Goal: Task Accomplishment & Management: Manage account settings

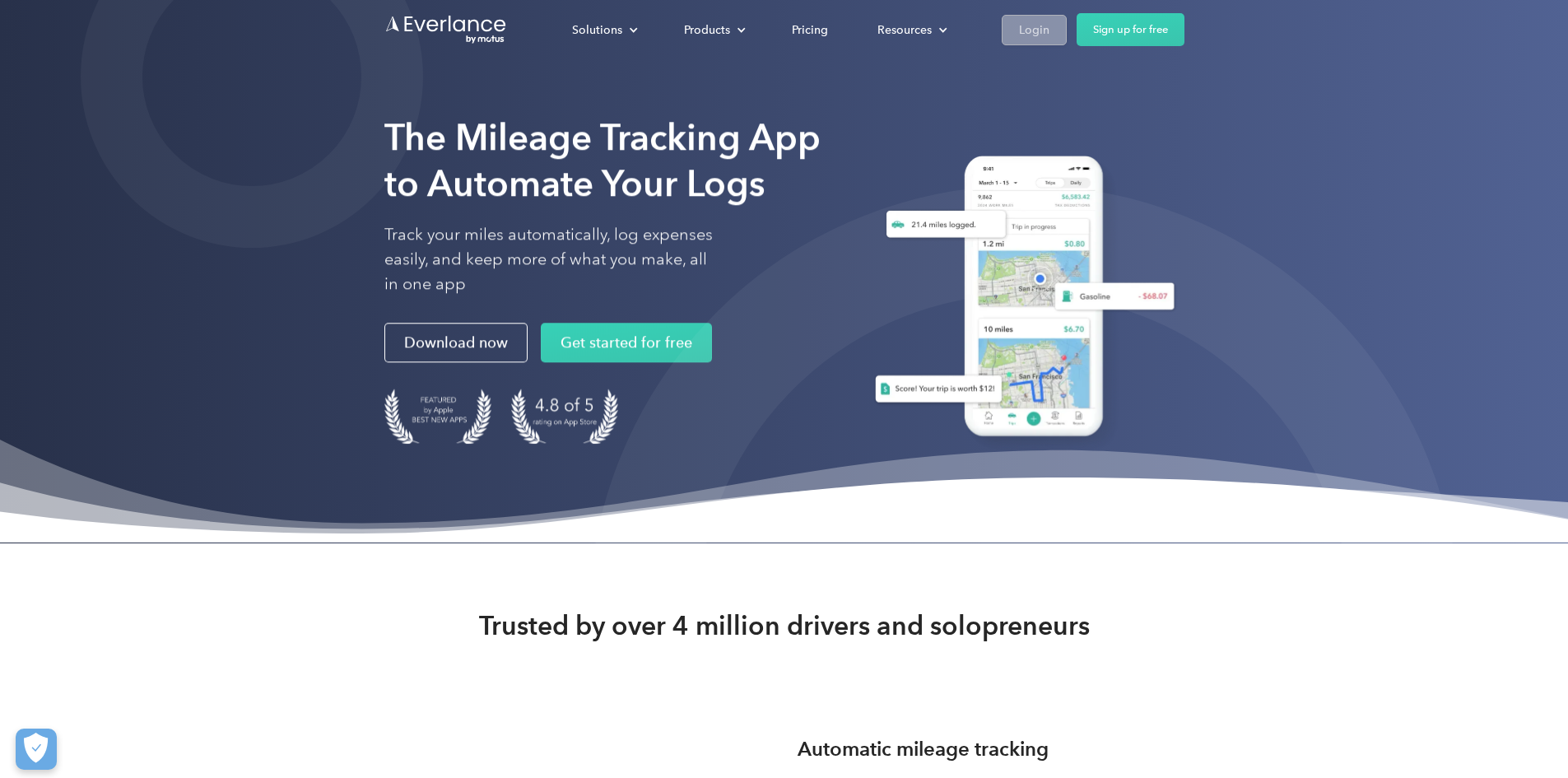
click at [1049, 33] on div "Login" at bounding box center [1034, 29] width 30 height 20
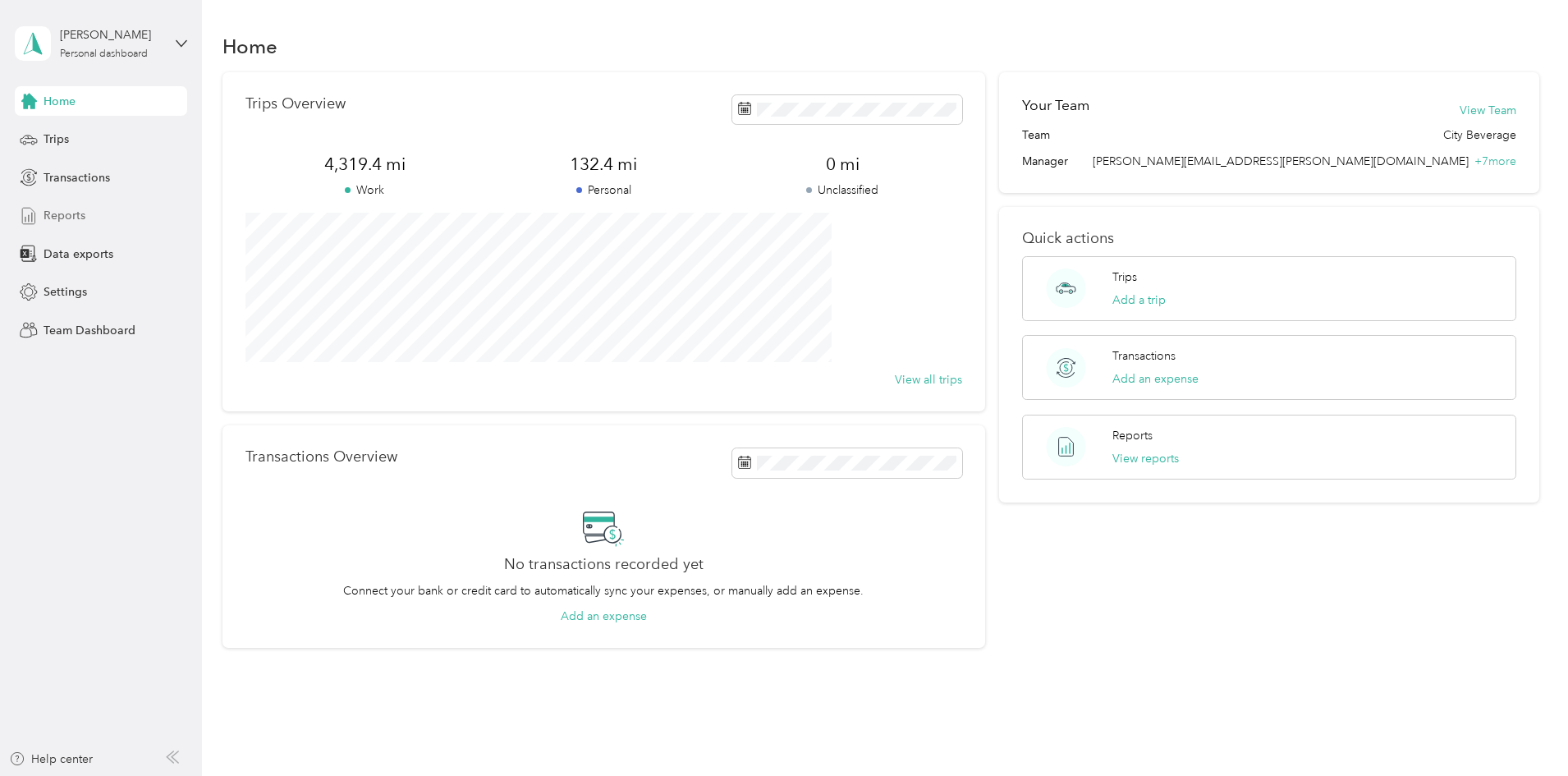
click at [73, 211] on span "Reports" at bounding box center [64, 215] width 42 height 17
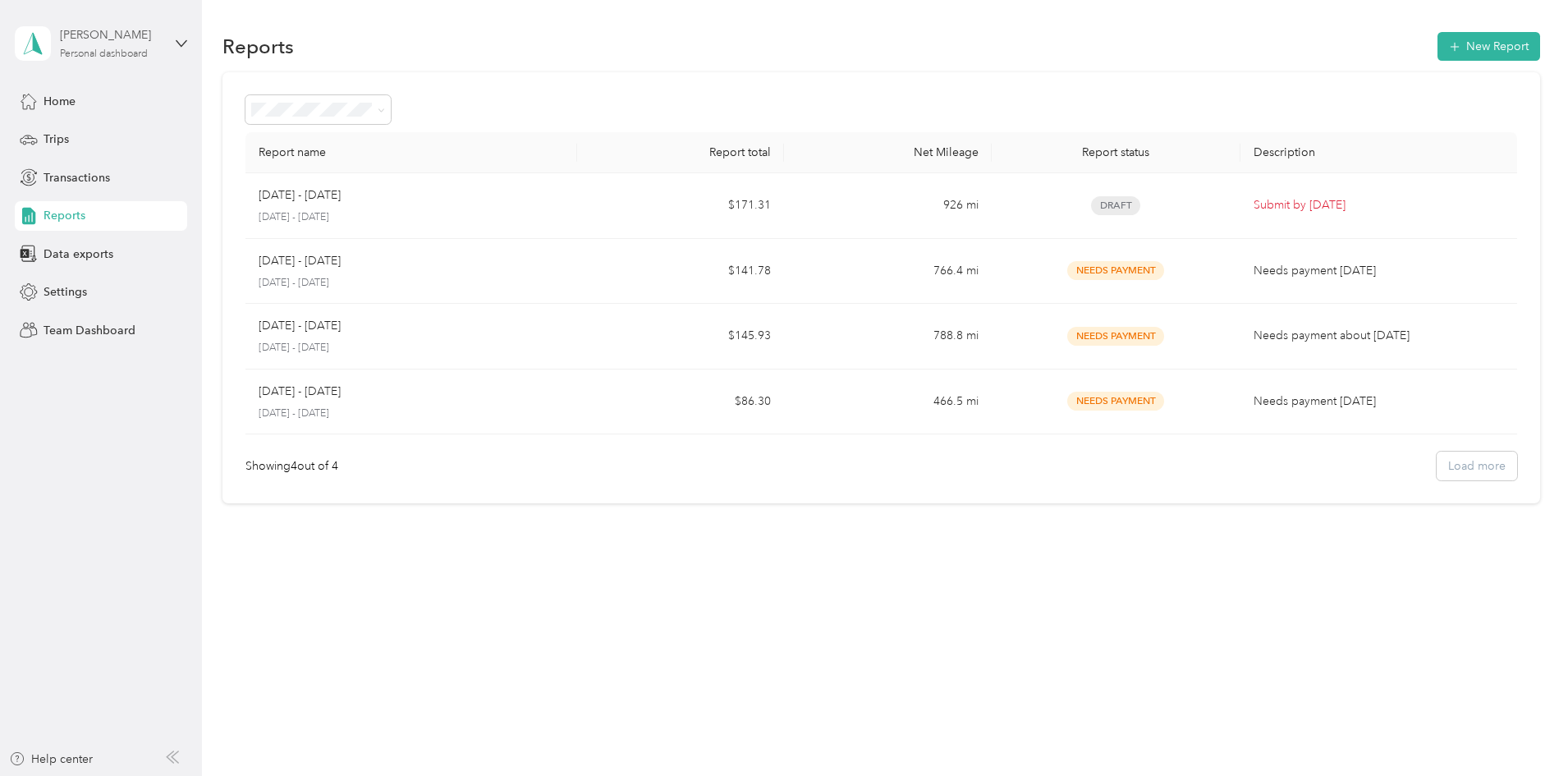
click at [102, 36] on div "Nolan Sorg" at bounding box center [110, 35] width 102 height 17
click at [89, 138] on div "Team dashboard" at bounding box center [73, 134] width 88 height 17
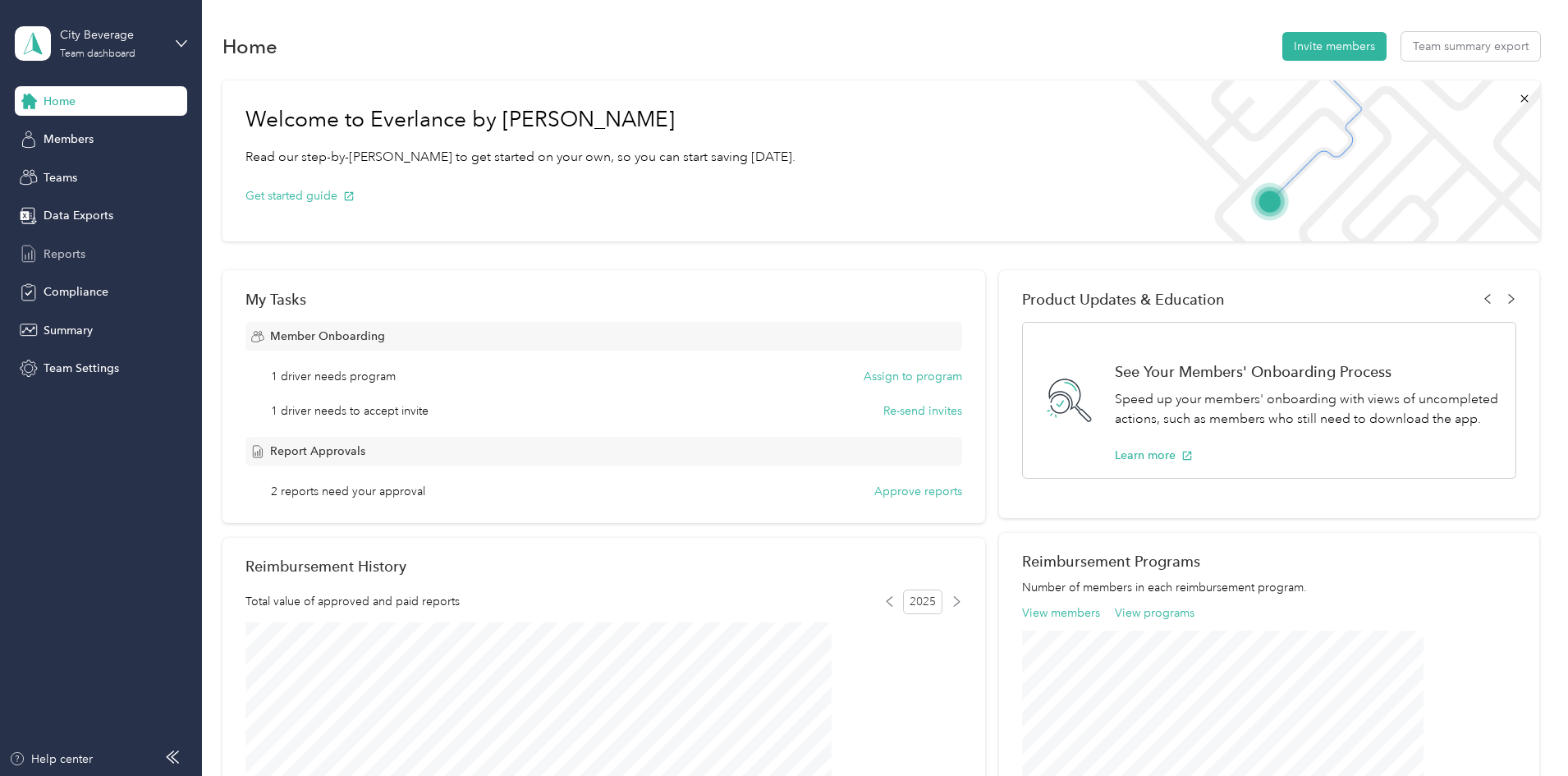
click at [62, 252] on span "Reports" at bounding box center [64, 253] width 42 height 17
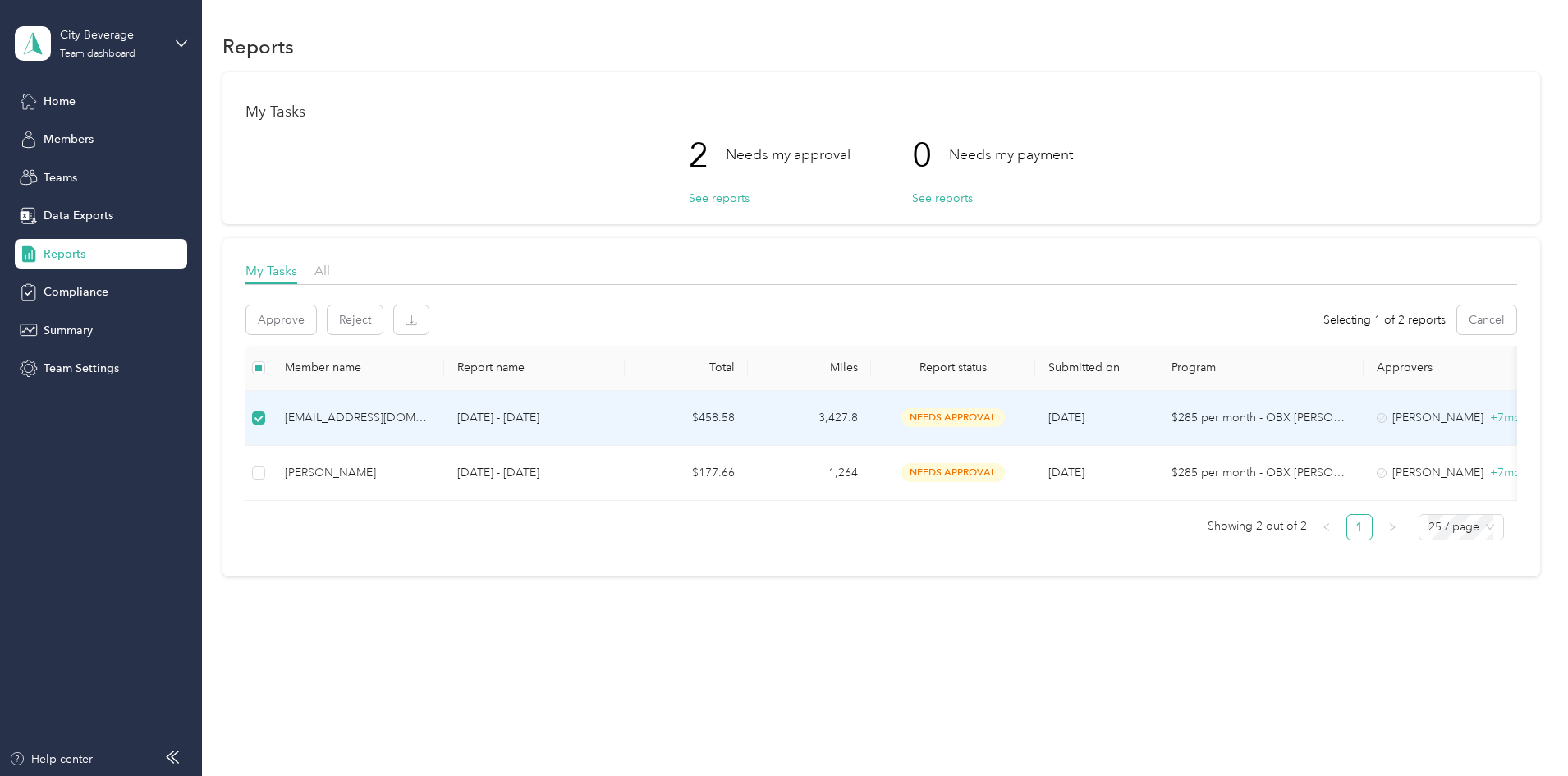
click at [1292, 414] on p "$285 per month - OBX Bev FAVR Plan B 2024" at bounding box center [1260, 418] width 179 height 18
click at [1004, 423] on div "needs approval" at bounding box center [953, 417] width 138 height 19
click at [612, 412] on p "Sep 1 - 30, 2025" at bounding box center [534, 418] width 155 height 18
click at [417, 418] on div "tykmike0724@gmail.com" at bounding box center [357, 418] width 146 height 18
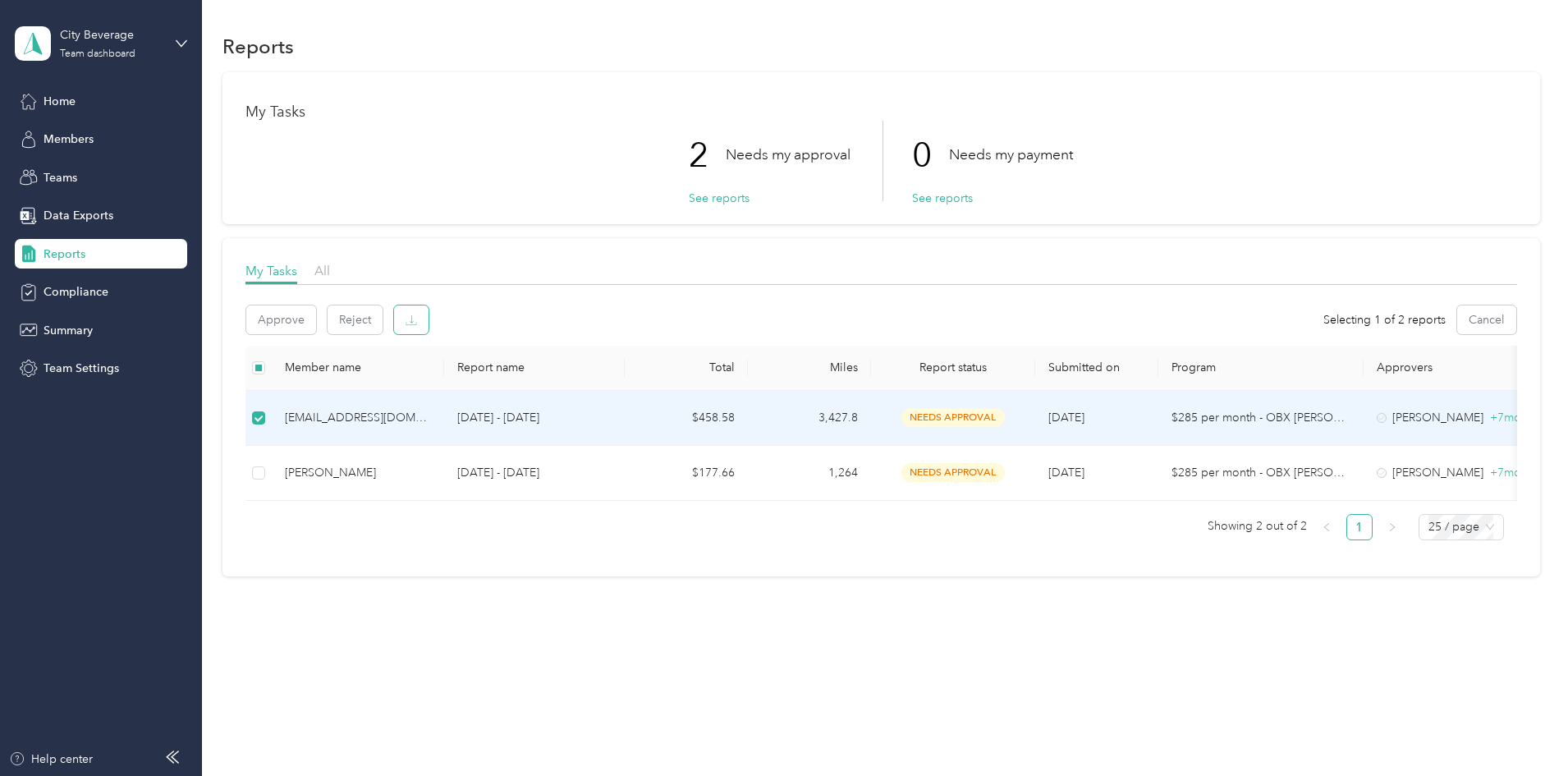
click at [417, 315] on icon "button" at bounding box center [411, 320] width 12 height 12
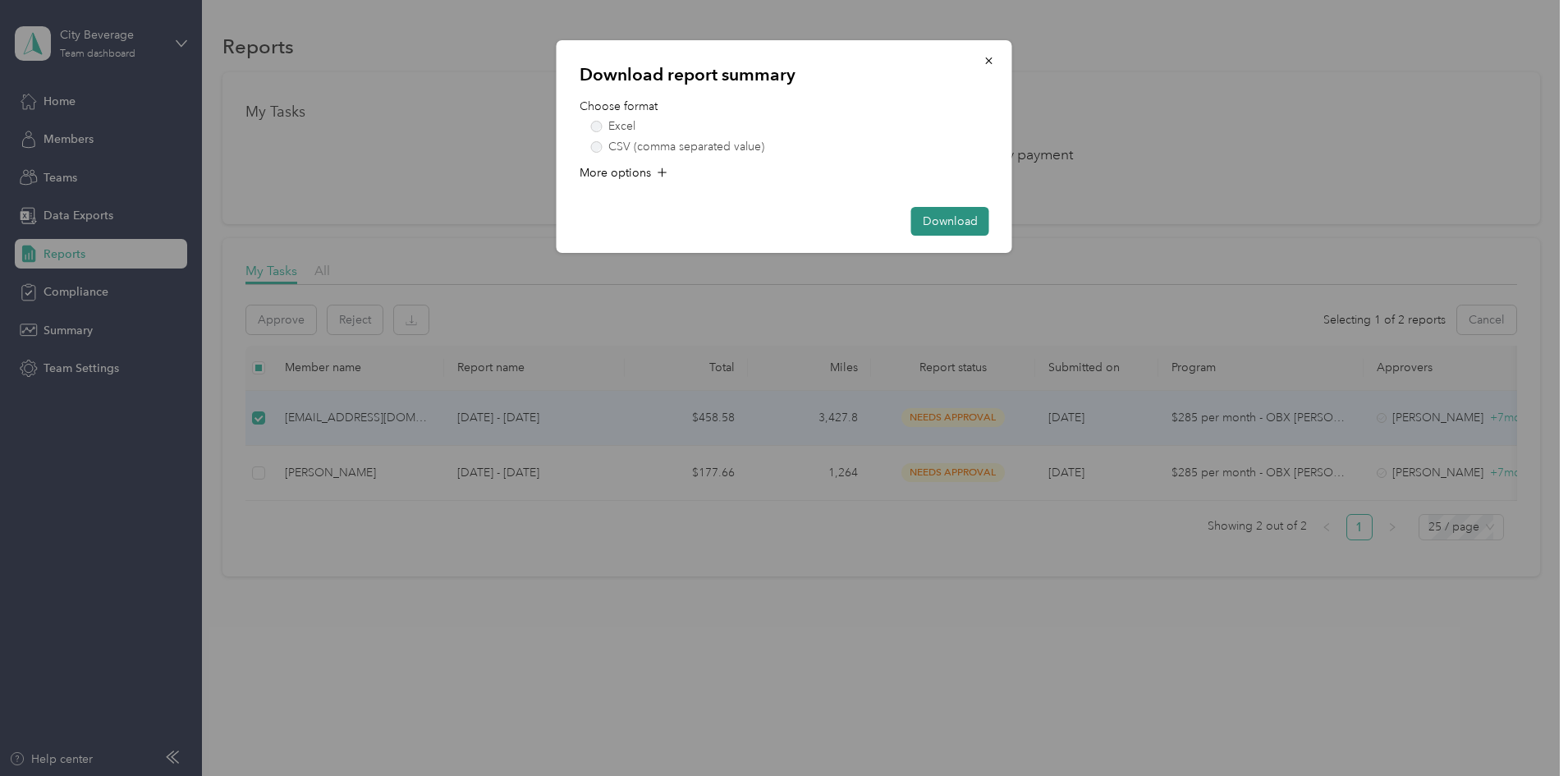
click at [954, 221] on button "Download" at bounding box center [950, 221] width 78 height 28
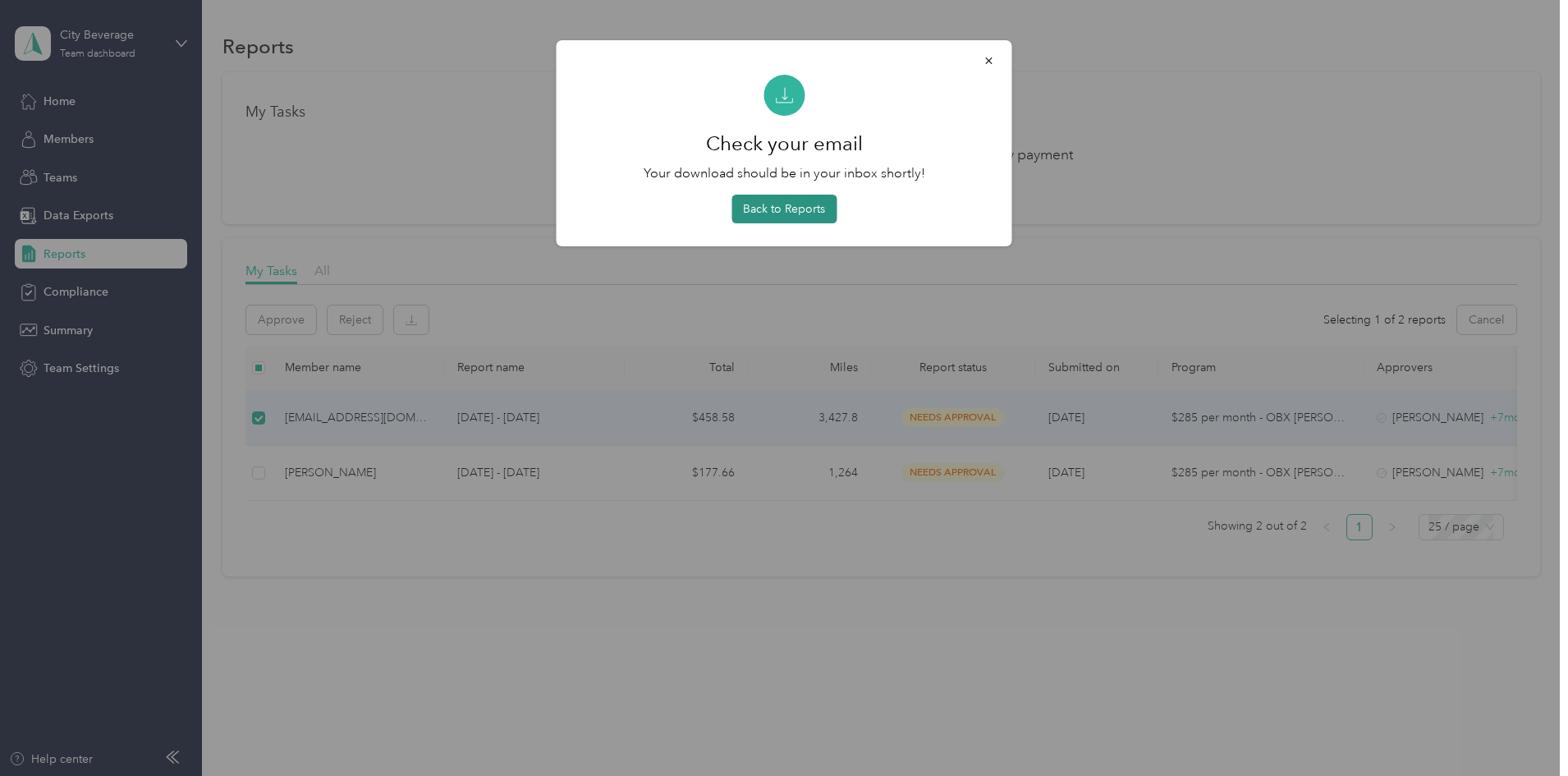
click at [772, 207] on button "Back to Reports" at bounding box center [784, 209] width 105 height 28
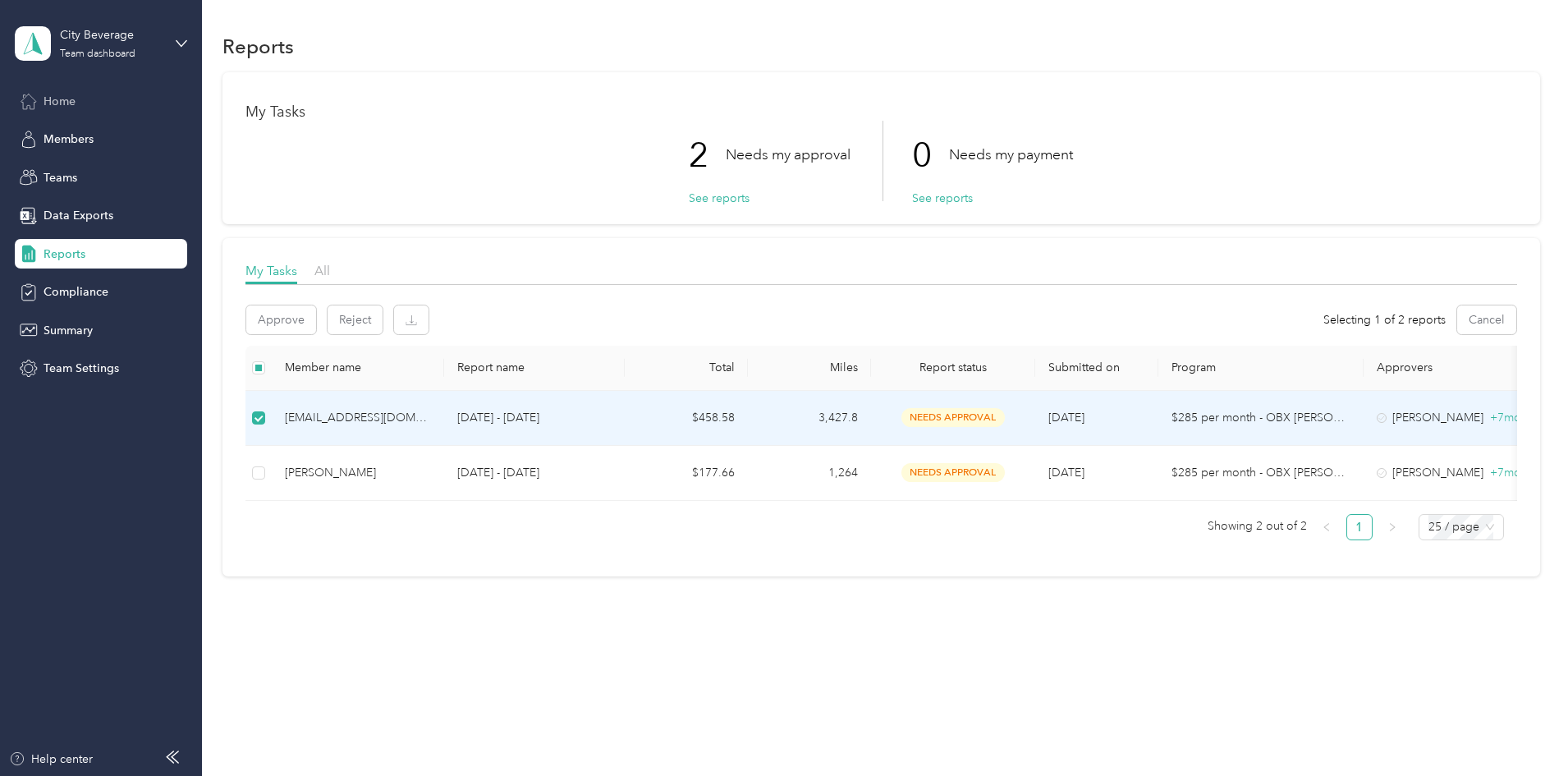
click at [68, 103] on span "Home" at bounding box center [60, 100] width 32 height 17
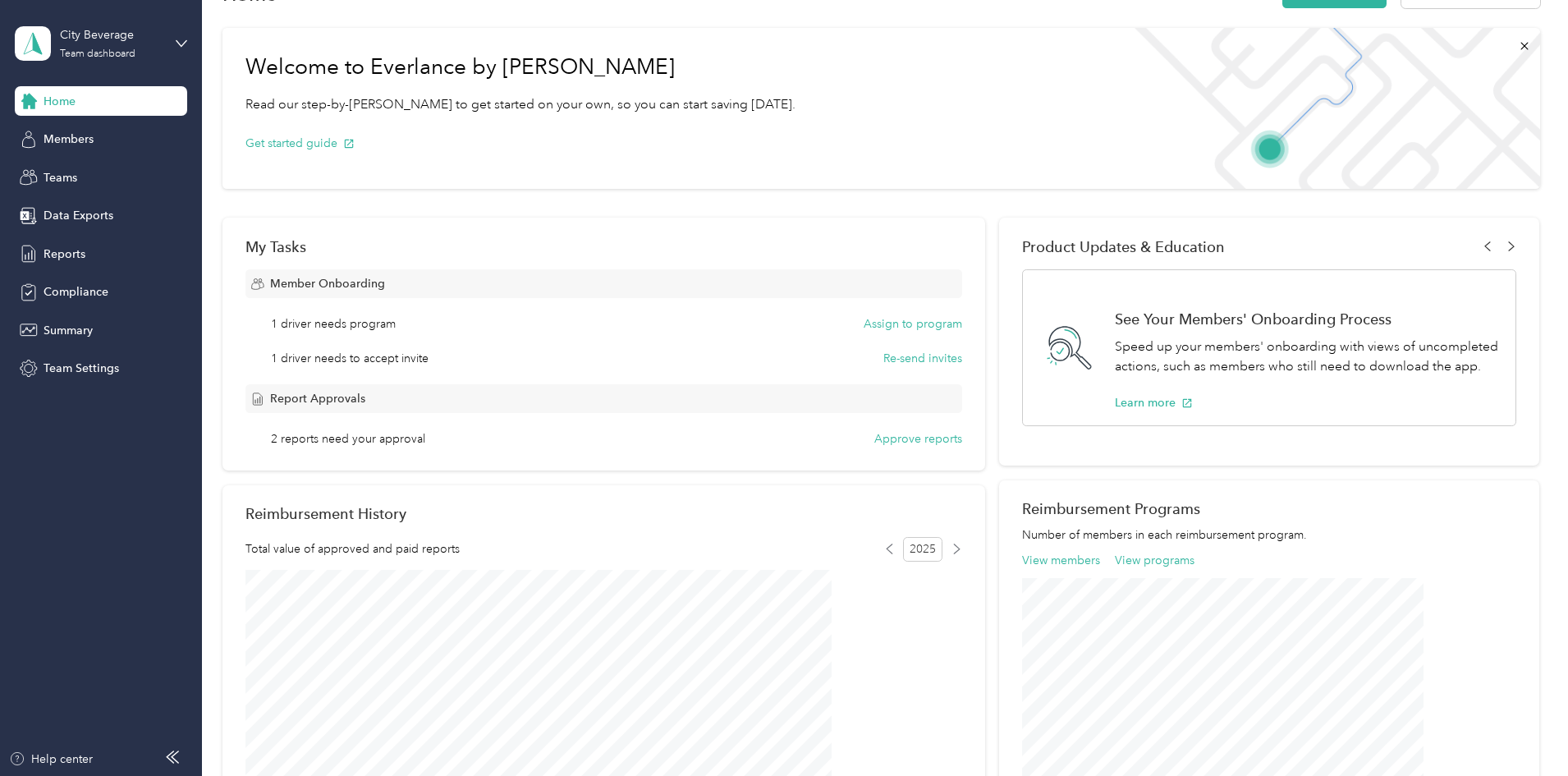
scroll to position [82, 0]
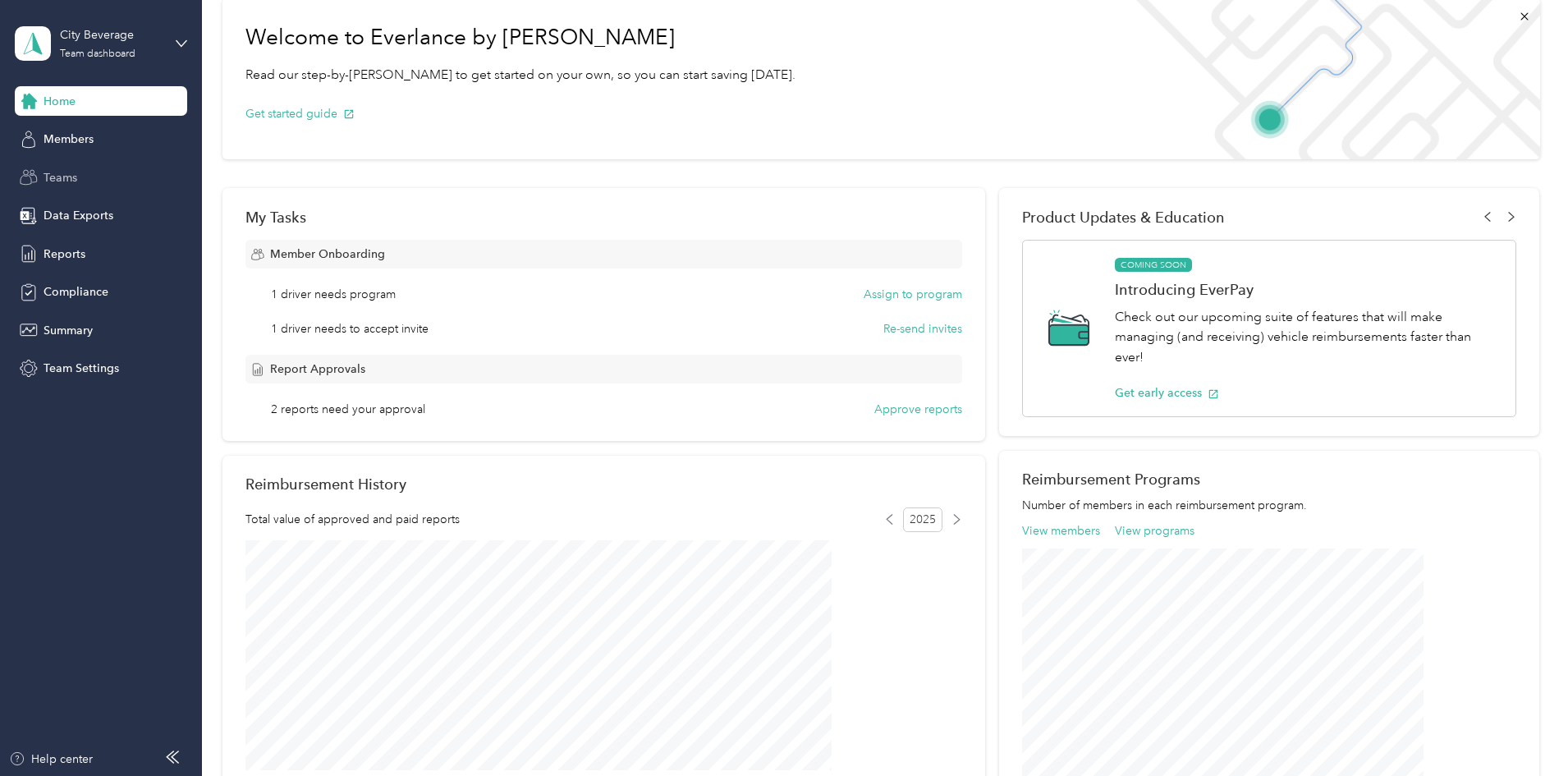
click at [79, 176] on div "Teams" at bounding box center [101, 177] width 172 height 29
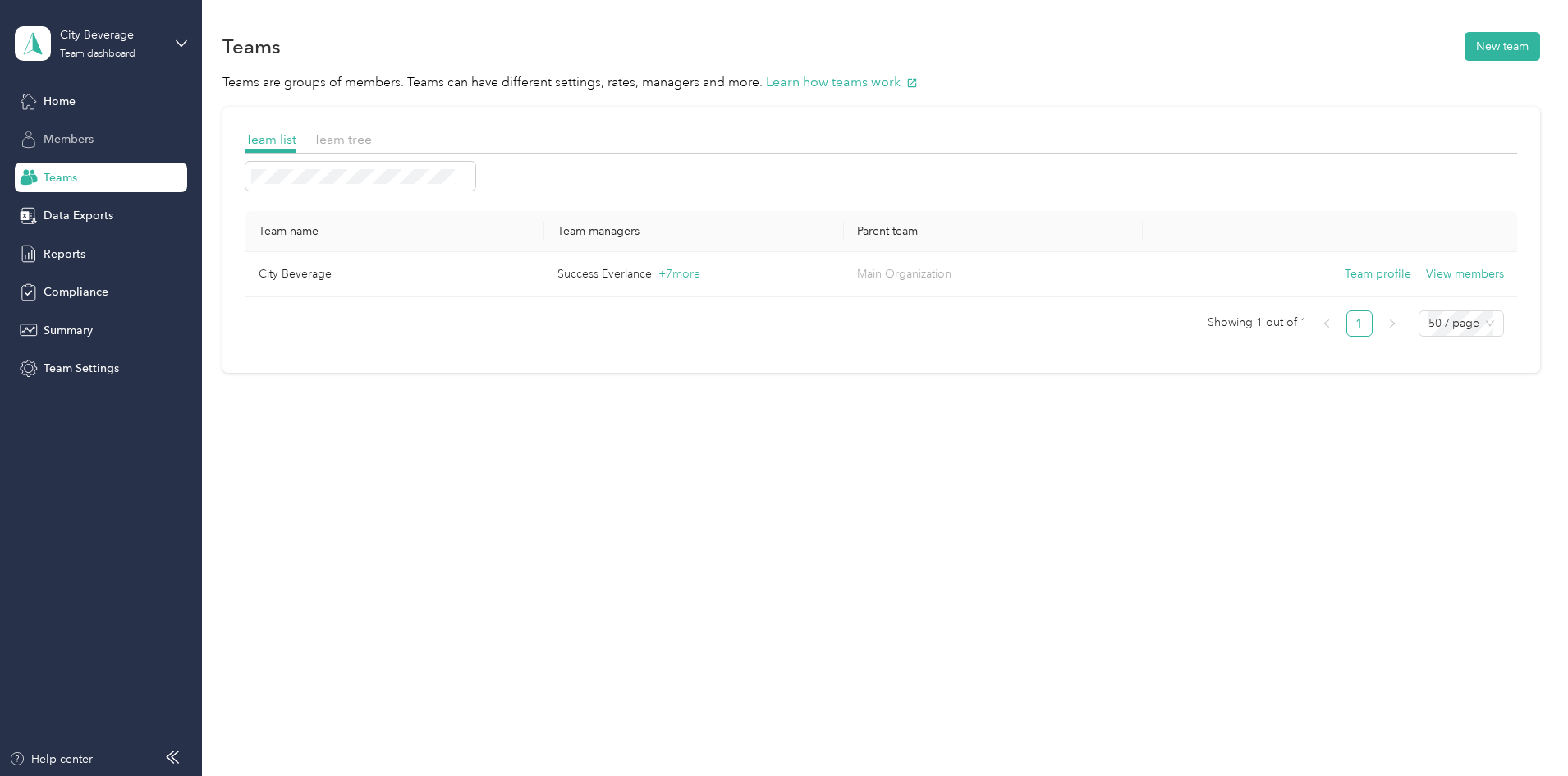
click at [126, 141] on div "Members" at bounding box center [101, 139] width 172 height 29
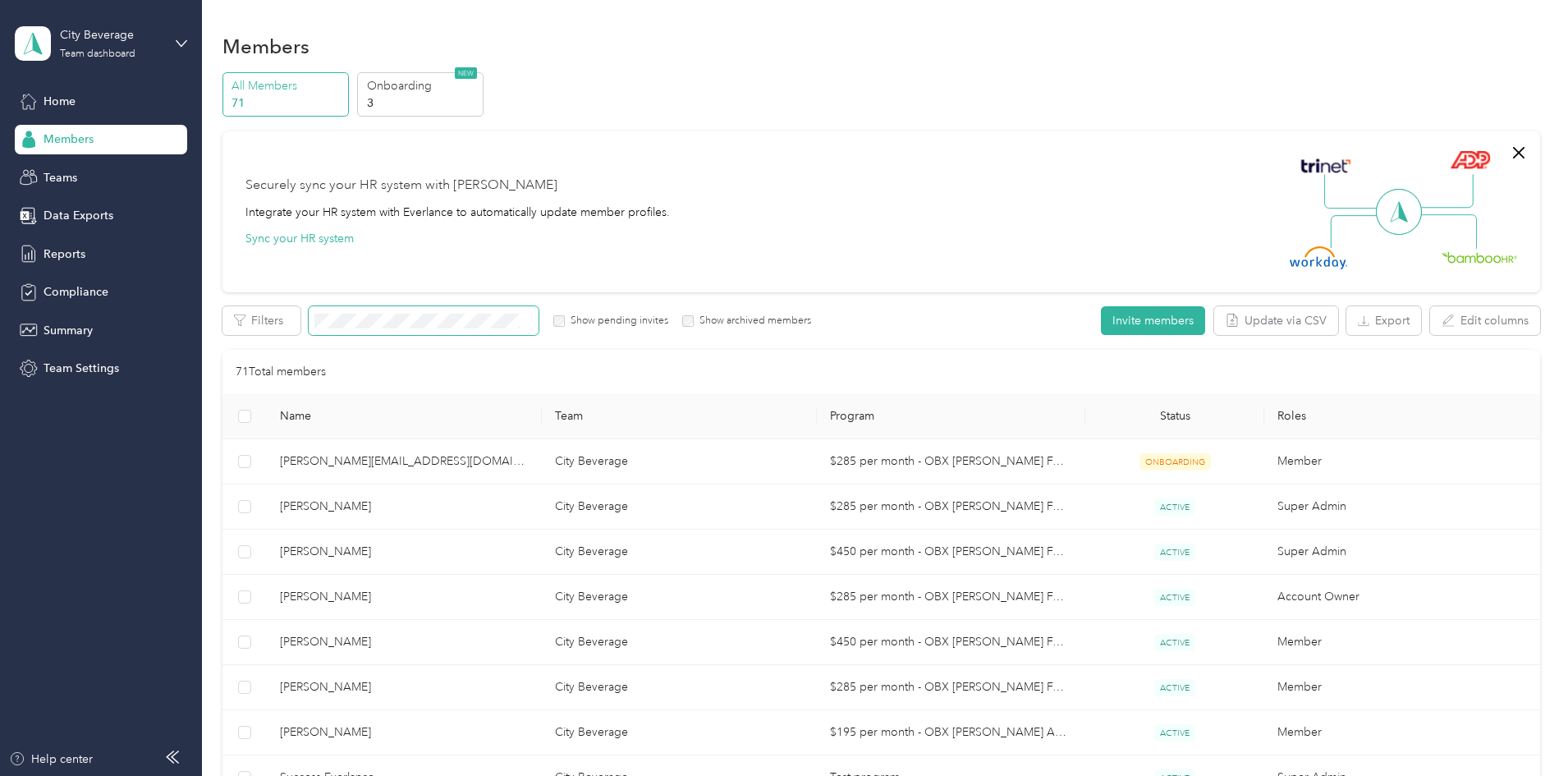
click at [515, 312] on span at bounding box center [423, 320] width 230 height 28
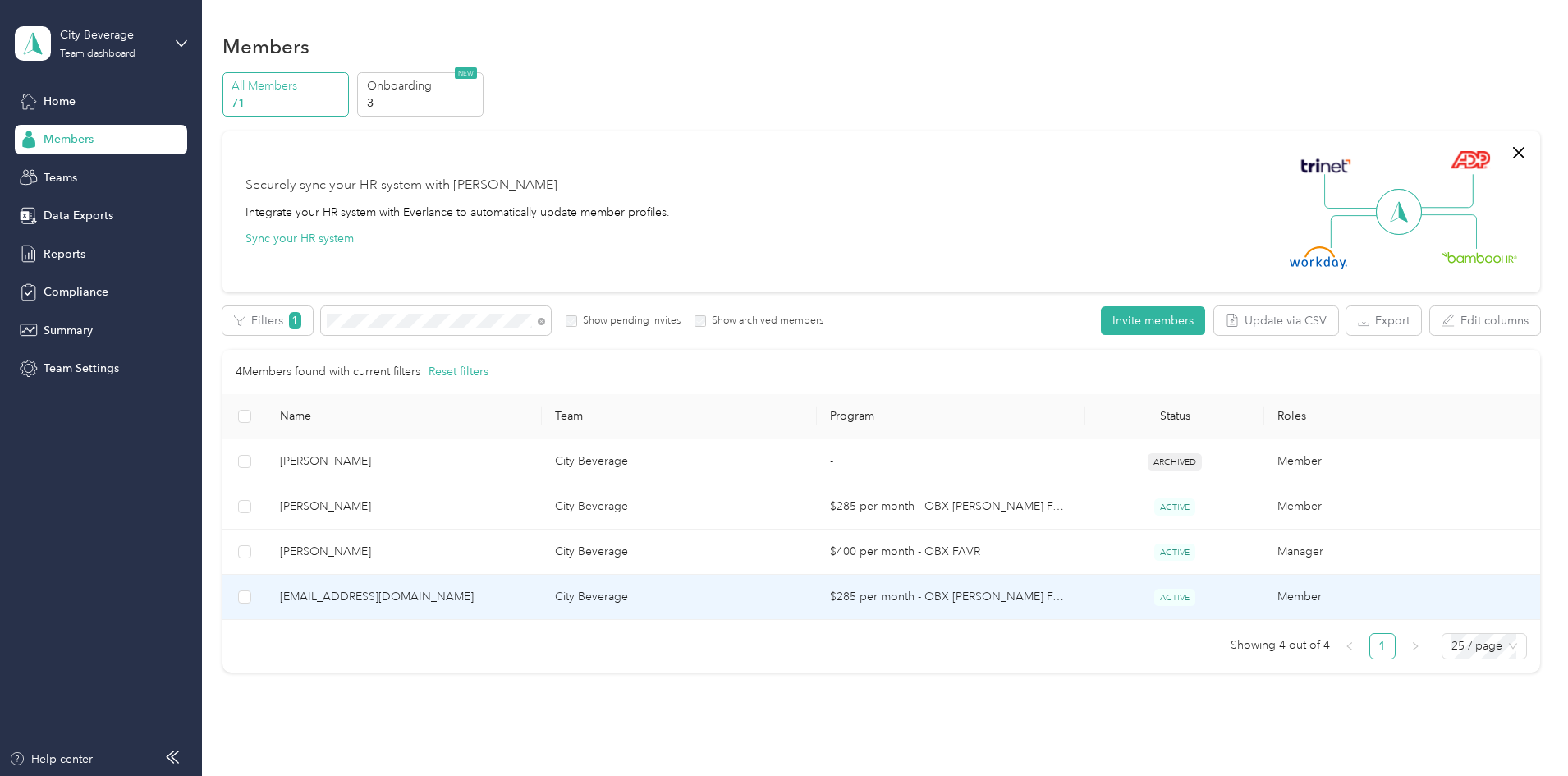
click at [267, 600] on td at bounding box center [244, 596] width 44 height 45
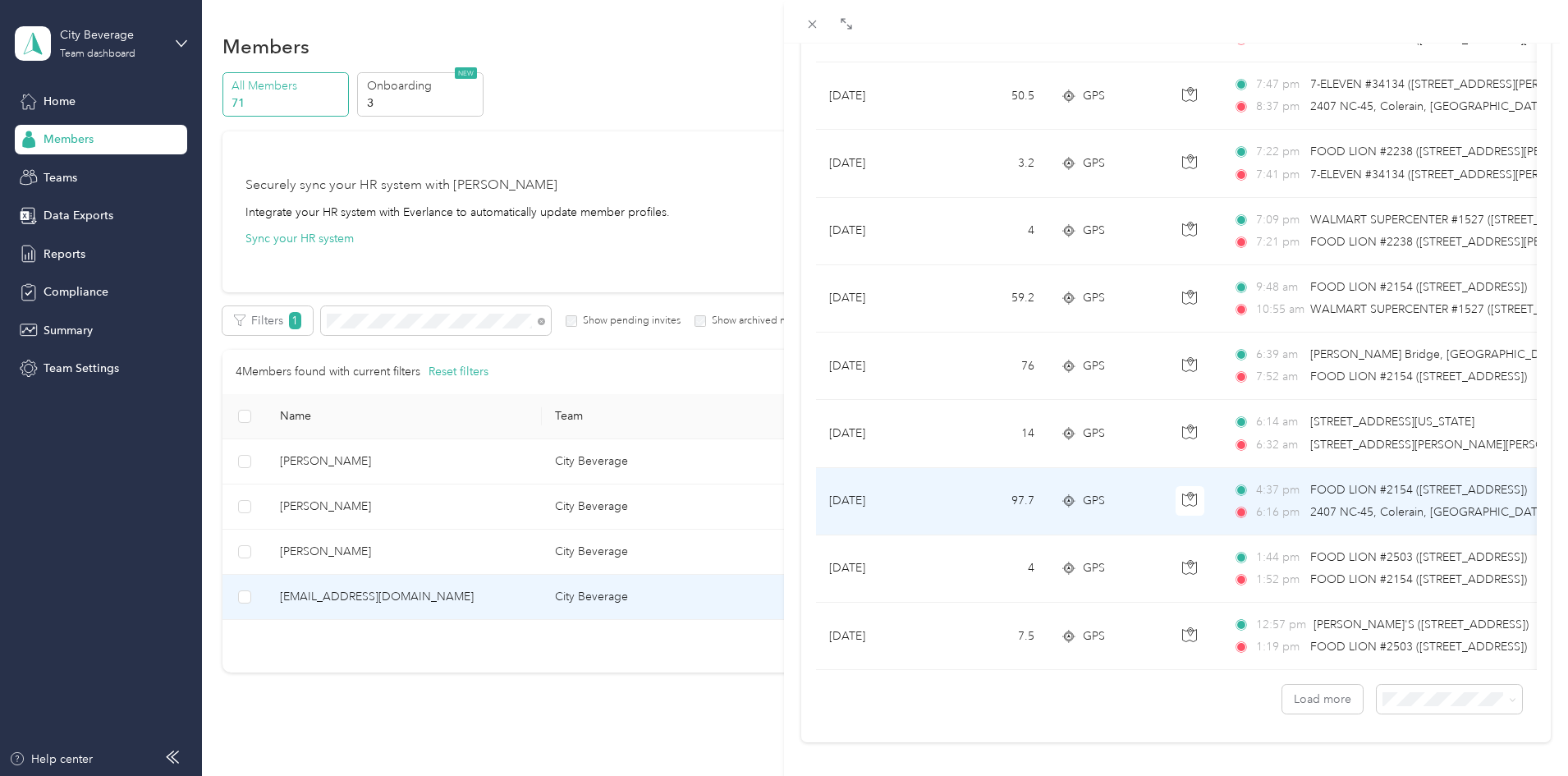
scroll to position [1322, 0]
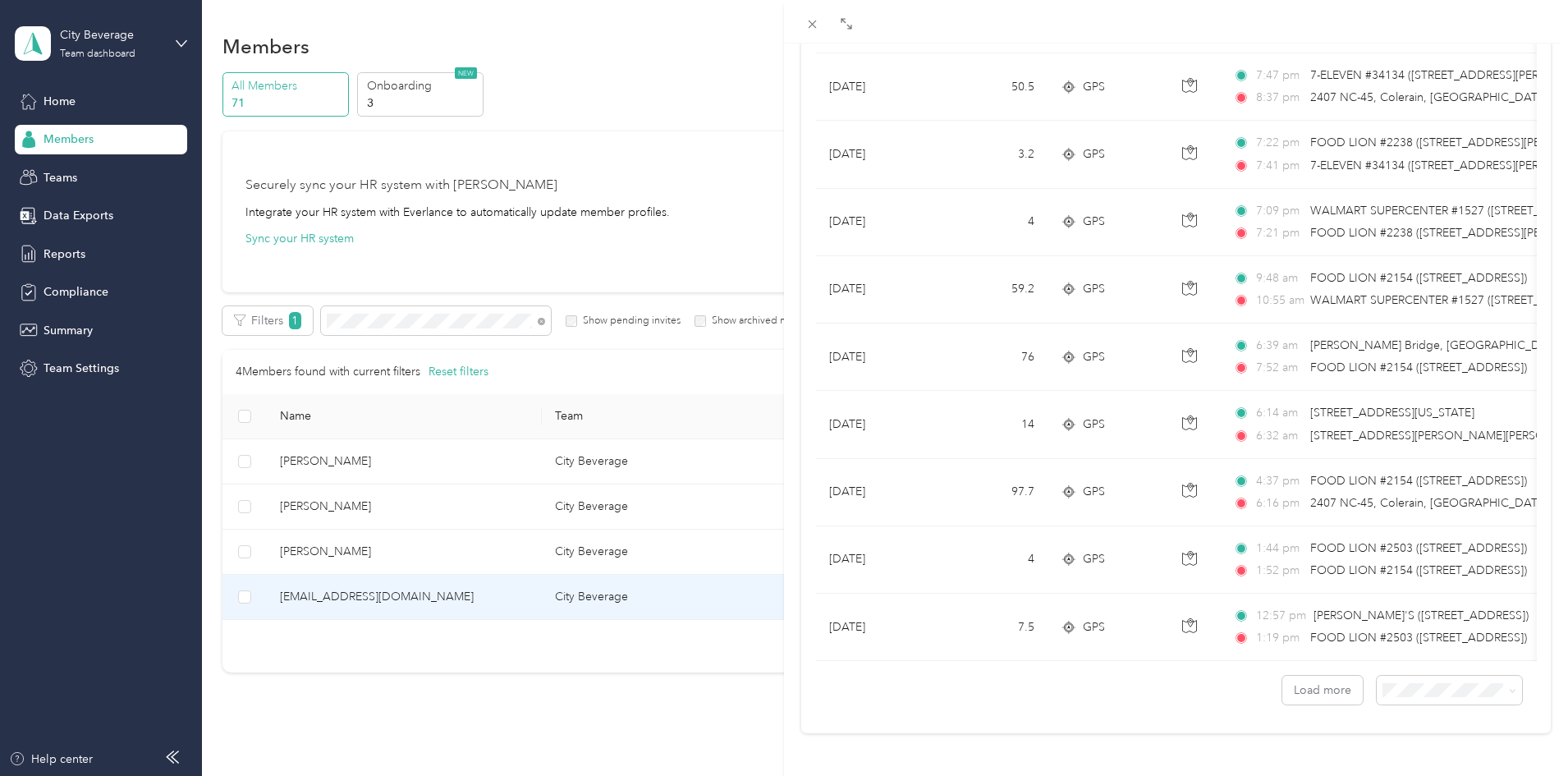
click at [1436, 646] on span "100 per load" at bounding box center [1410, 647] width 68 height 14
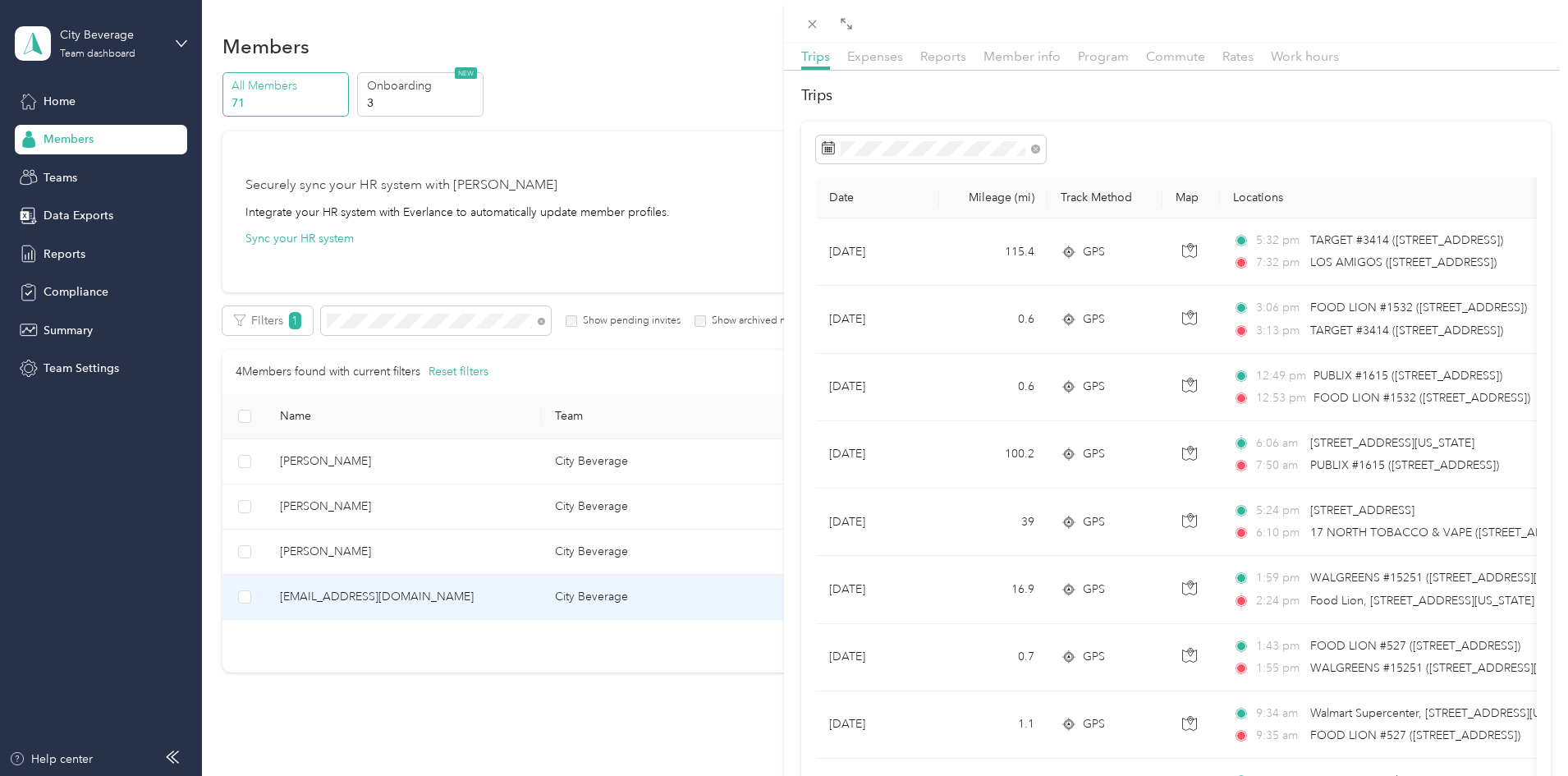
scroll to position [1322, 0]
